Goal: Communication & Community: Ask a question

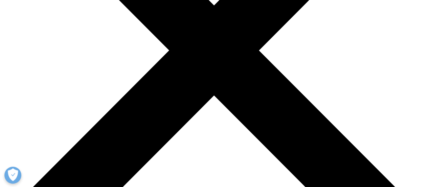
scroll to position [162, 0]
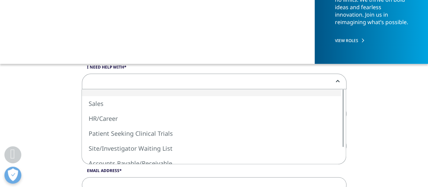
click at [147, 77] on span at bounding box center [214, 82] width 264 height 16
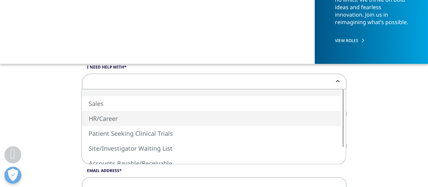
select select "HR/Career"
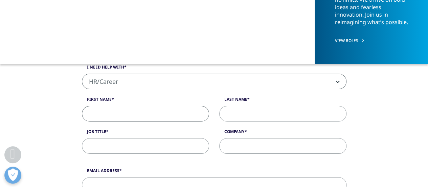
click at [134, 115] on input "First Name" at bounding box center [145, 114] width 127 height 16
type input "Stella"
type input "Kalochristianaki"
type input "stellakal1999@gmail.com"
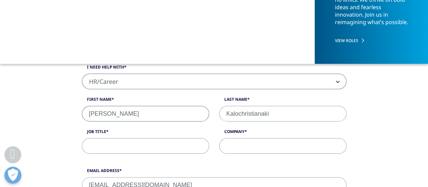
type input "6979225277"
select select "Greece"
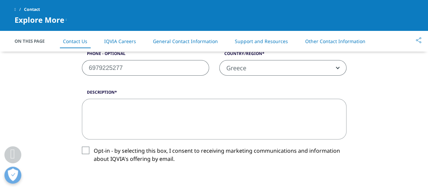
scroll to position [311, 0]
click at [149, 119] on textarea "Description" at bounding box center [214, 118] width 265 height 41
click at [165, 122] on textarea "Description" at bounding box center [214, 118] width 265 height 41
paste textarea "Dear IQVIA Team, I hope this message finds you well. I am writing to follow up …"
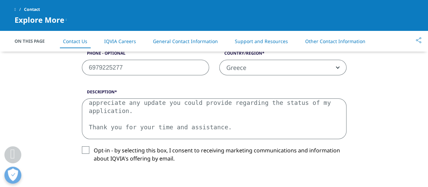
scroll to position [77, 0]
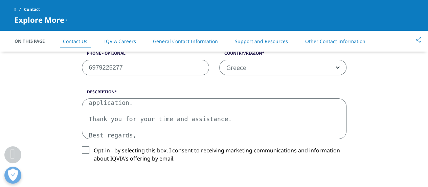
type textarea "Dear IQVIA Team, I hope this message finds you well. I am writing to follow up …"
click at [303, 157] on label "Opt-in - by selecting this box, I consent to receiving marketing communications…" at bounding box center [214, 156] width 265 height 20
click at [94, 146] on input "Opt-in - by selecting this box, I consent to receiving marketing communications…" at bounding box center [94, 146] width 0 height 0
click at [303, 157] on label "Opt-in - by selecting this box, I consent to receiving marketing communications…" at bounding box center [214, 156] width 265 height 20
click at [94, 146] on input "Opt-in - by selecting this box, I consent to receiving marketing communications…" at bounding box center [94, 146] width 0 height 0
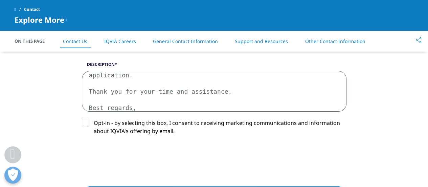
scroll to position [339, 0]
click at [158, 92] on textarea "Dear IQVIA Team, I hope this message finds you well. I am writing to follow up …" at bounding box center [214, 90] width 265 height 41
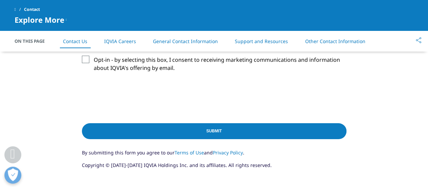
scroll to position [404, 0]
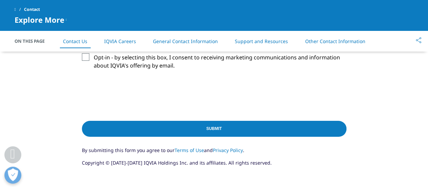
click at [161, 124] on input "Submit" at bounding box center [214, 129] width 265 height 16
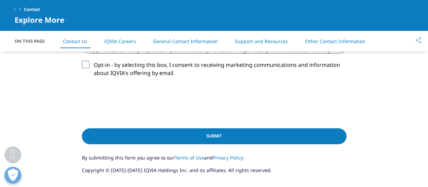
scroll to position [214, 0]
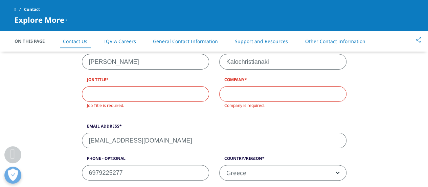
click at [141, 103] on span "Job Title is required." at bounding box center [145, 105] width 127 height 7
click at [138, 97] on input "Job Title" at bounding box center [145, 94] width 127 height 16
click at [246, 88] on input "Company" at bounding box center [282, 94] width 127 height 16
click at [163, 96] on input "Job Title" at bounding box center [145, 94] width 127 height 16
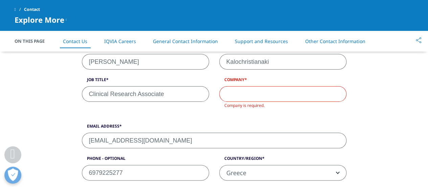
type input "Clinical Research Associate"
click at [251, 92] on input "Company" at bounding box center [282, 94] width 127 height 16
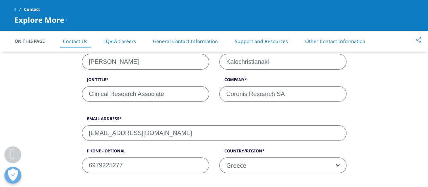
type input "Coronis Research SA"
click at [252, 114] on form "What type of request? Email Us Request a Demo IQVIA Institute Inquiries Media I…" at bounding box center [214, 166] width 265 height 392
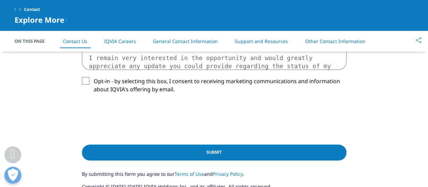
click at [247, 151] on input "Submit" at bounding box center [214, 152] width 265 height 16
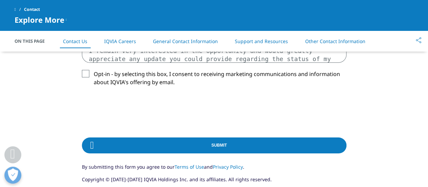
scroll to position [388, 0]
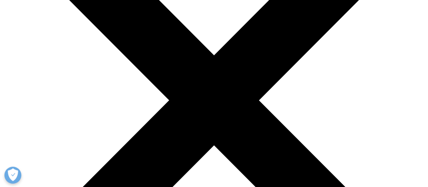
scroll to position [122, 0]
